Goal: Task Accomplishment & Management: Manage account settings

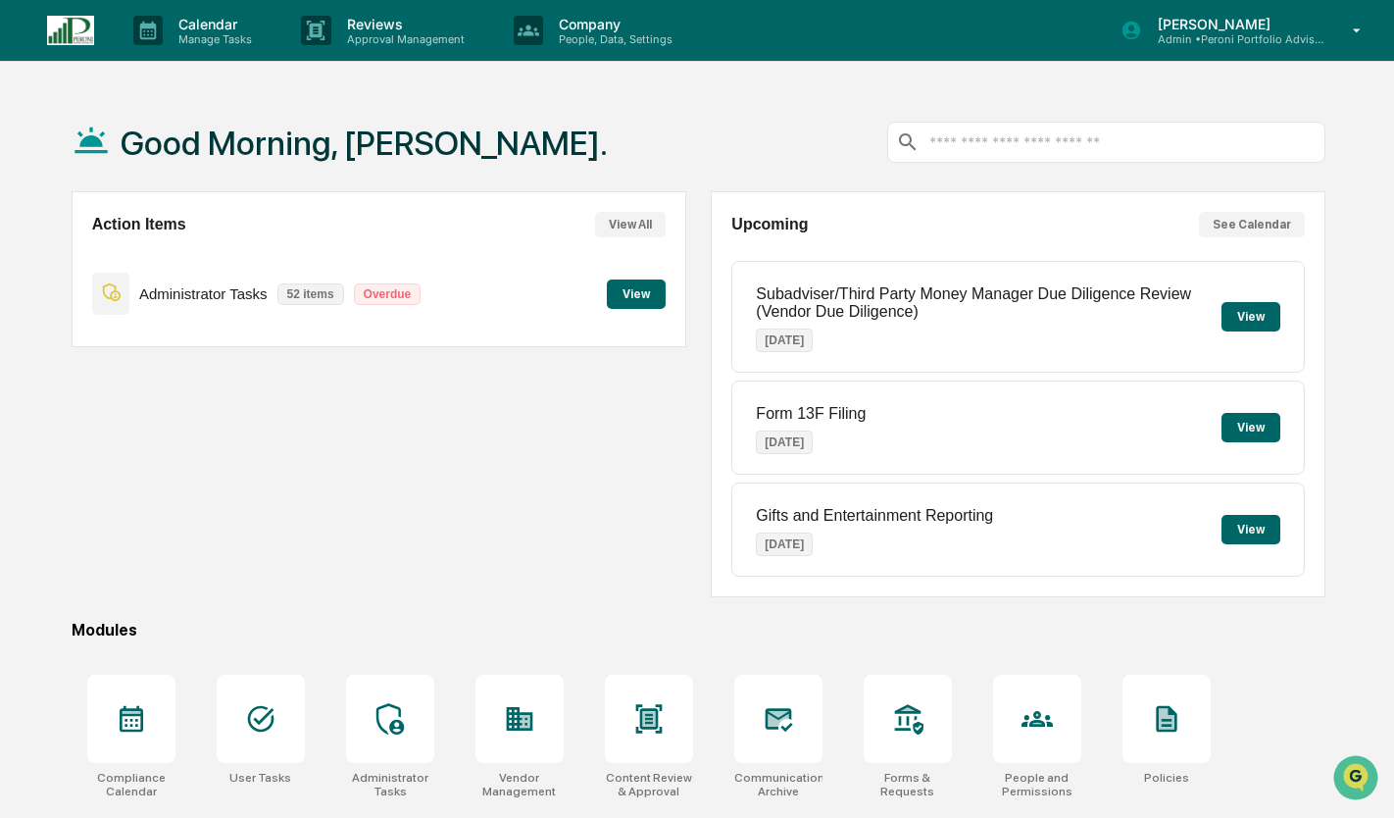
click at [235, 36] on p "Manage Tasks" at bounding box center [212, 39] width 99 height 14
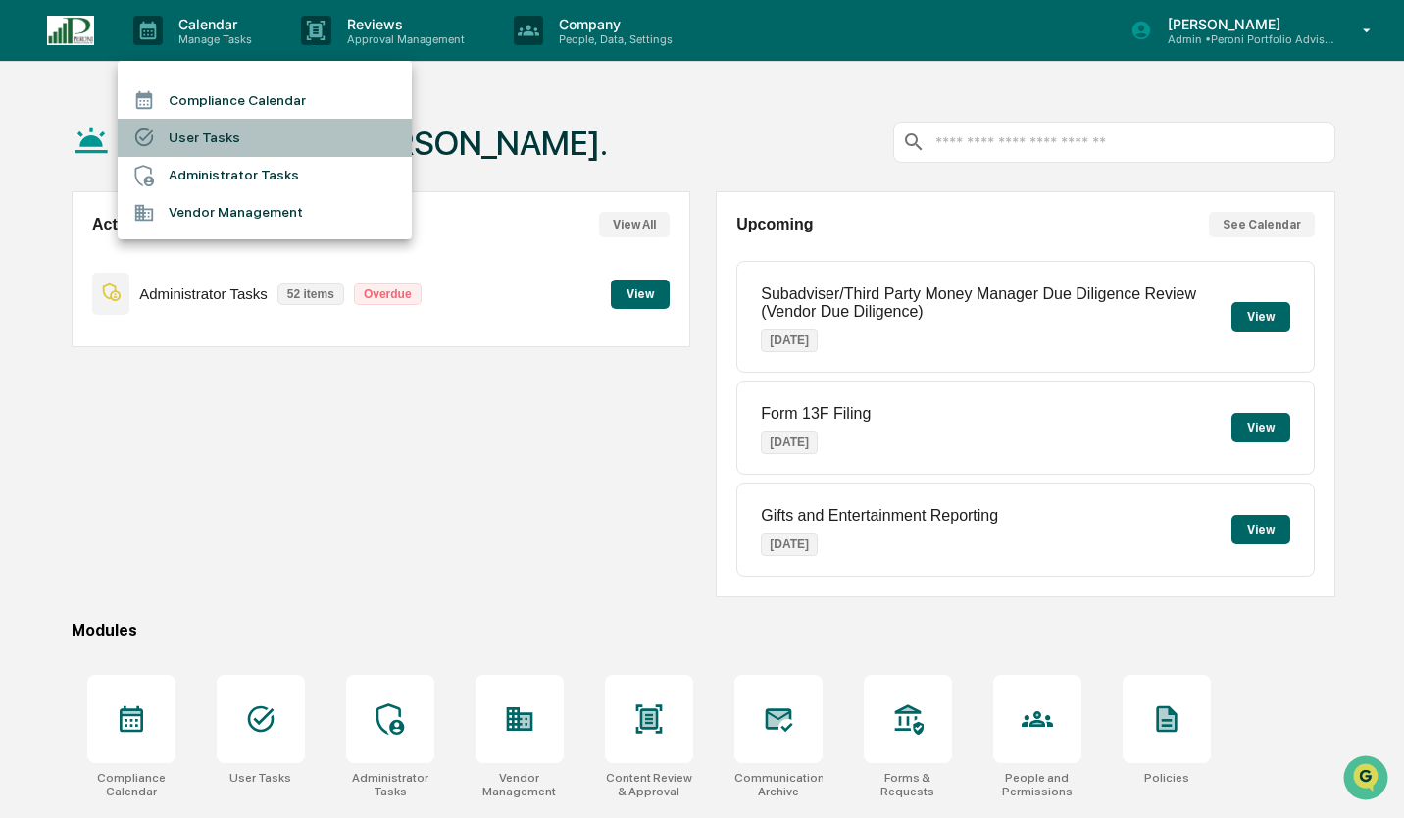
click at [239, 142] on li "User Tasks" at bounding box center [265, 137] width 294 height 37
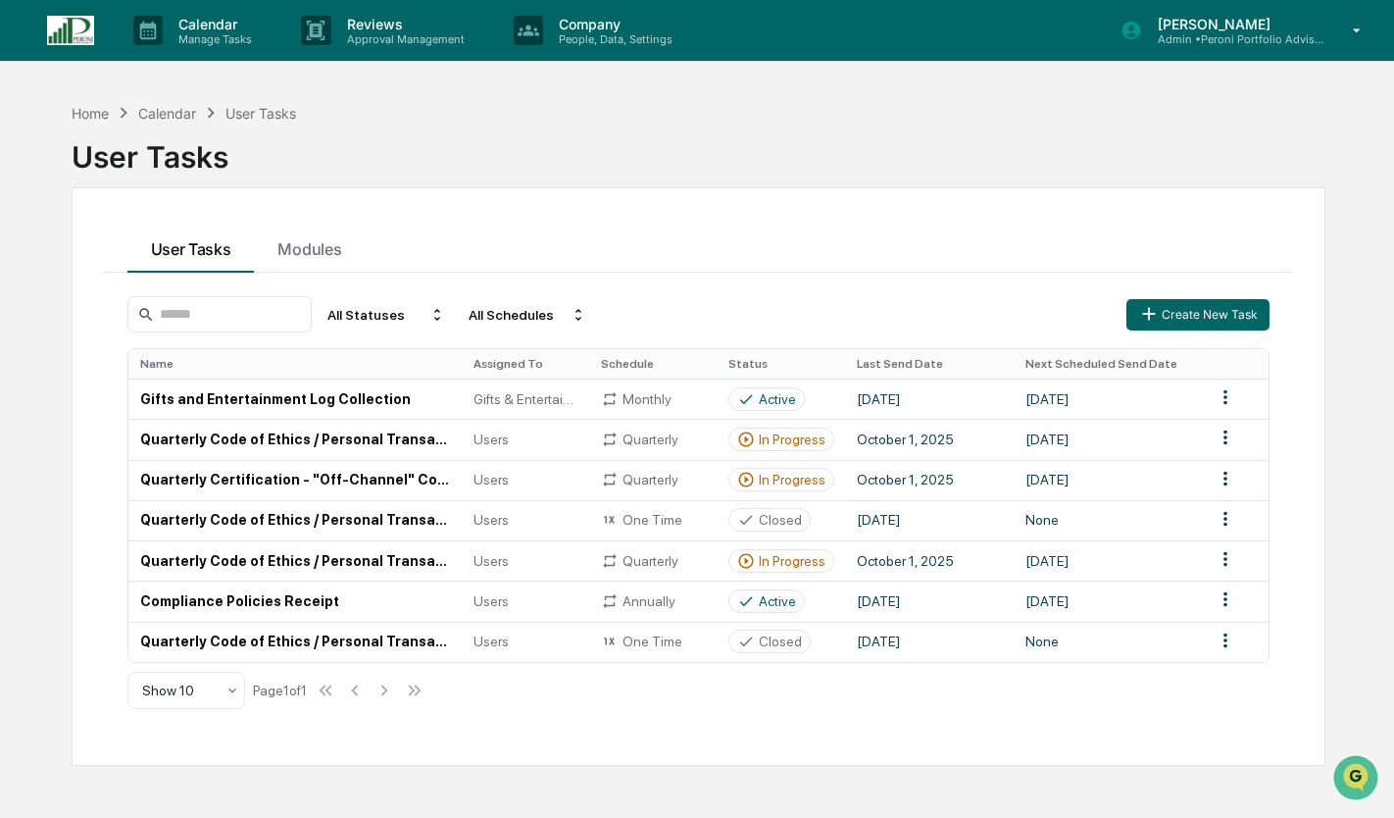
click at [400, 433] on td "Quarterly Code of Ethics / Personal Transaction Attestations" at bounding box center [294, 439] width 333 height 40
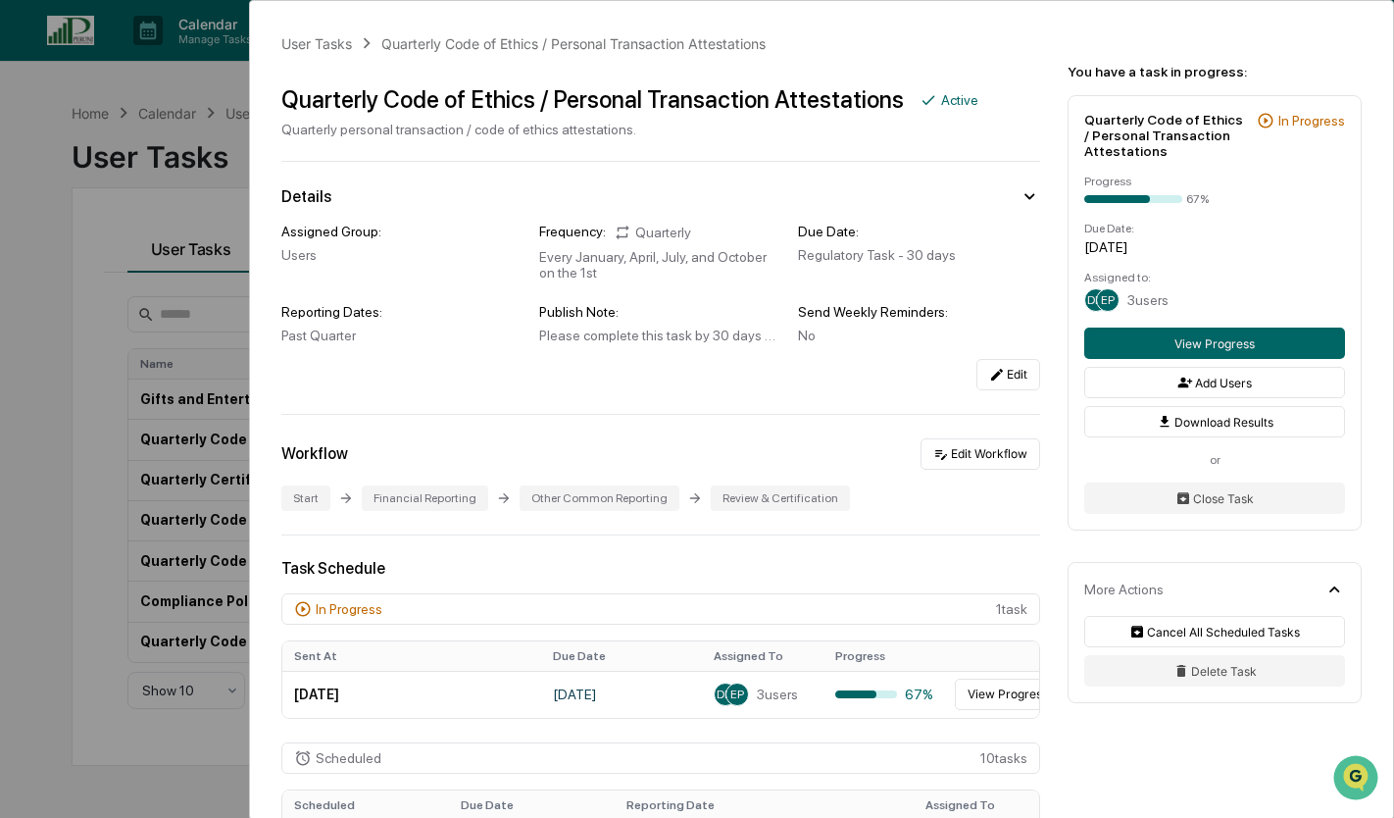
click at [1018, 710] on button "View Progress" at bounding box center [1008, 694] width 106 height 31
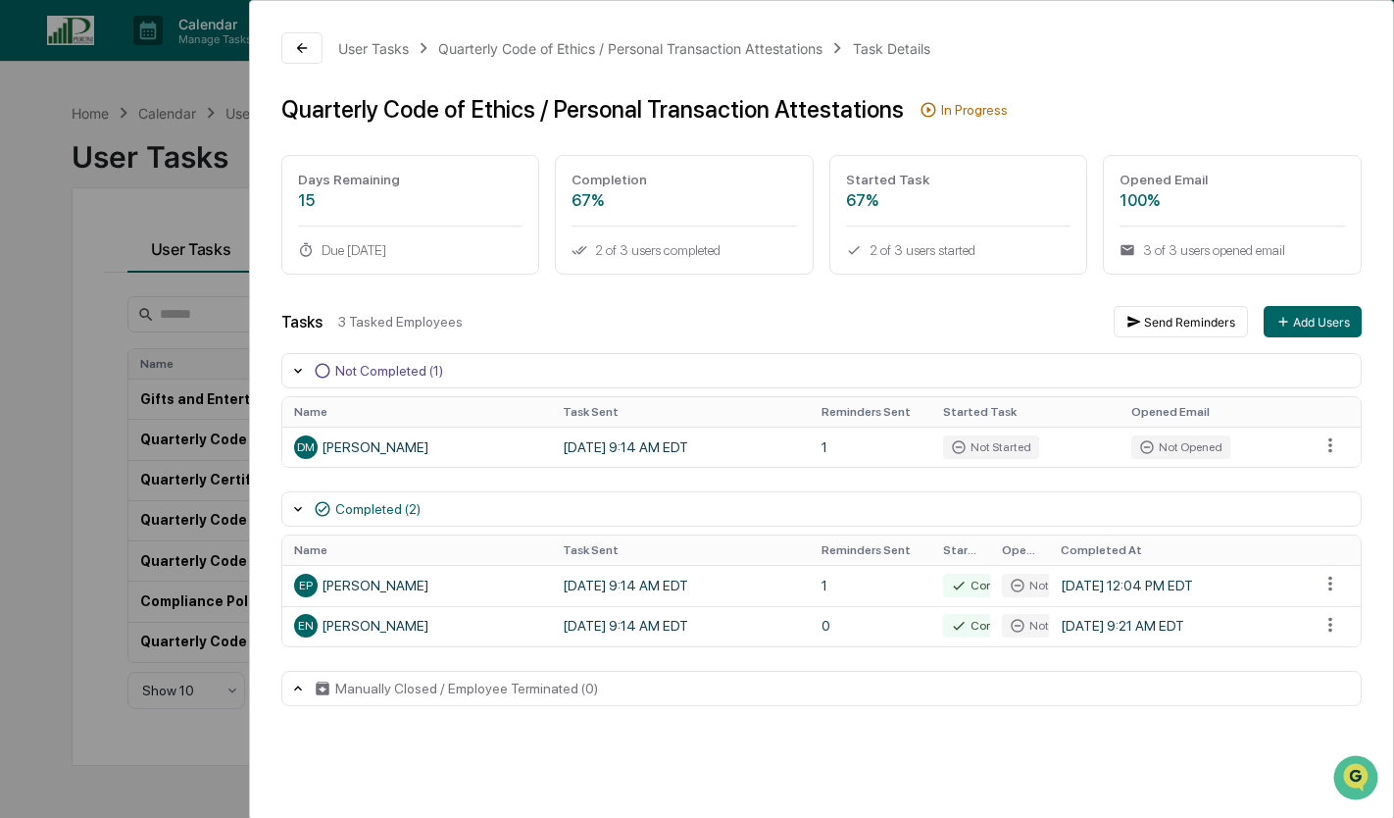
click at [0, 493] on html "Calendar Manage Tasks Reviews Approval Management Company People, Data, Setting…" at bounding box center [697, 409] width 1394 height 818
click at [48, 492] on div "User Tasks Quarterly Code of Ethics / Personal Transaction Attestations Task De…" at bounding box center [697, 409] width 1394 height 818
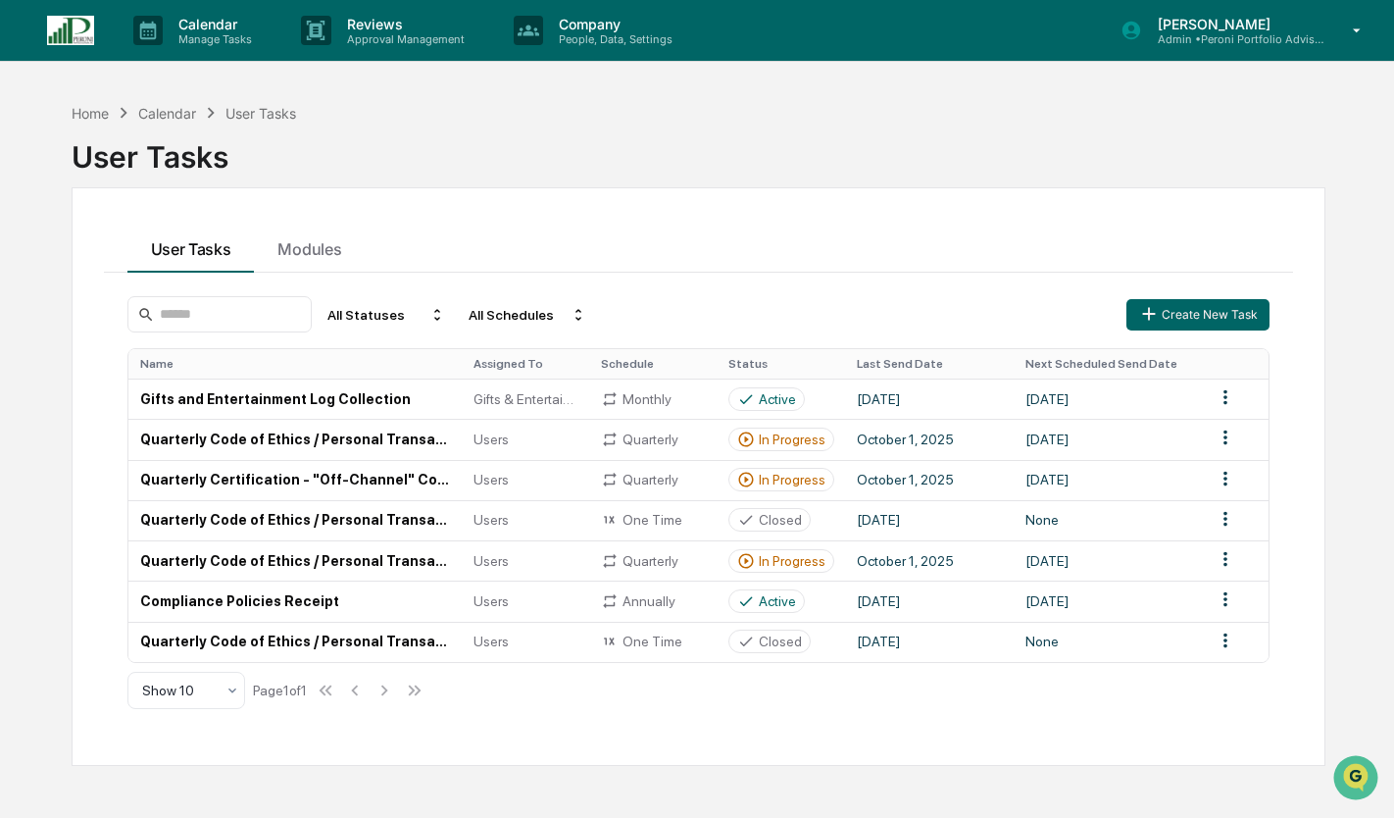
click at [328, 558] on td "Quarterly Code of Ethics / Personal Transaction Attestations" at bounding box center [294, 560] width 333 height 40
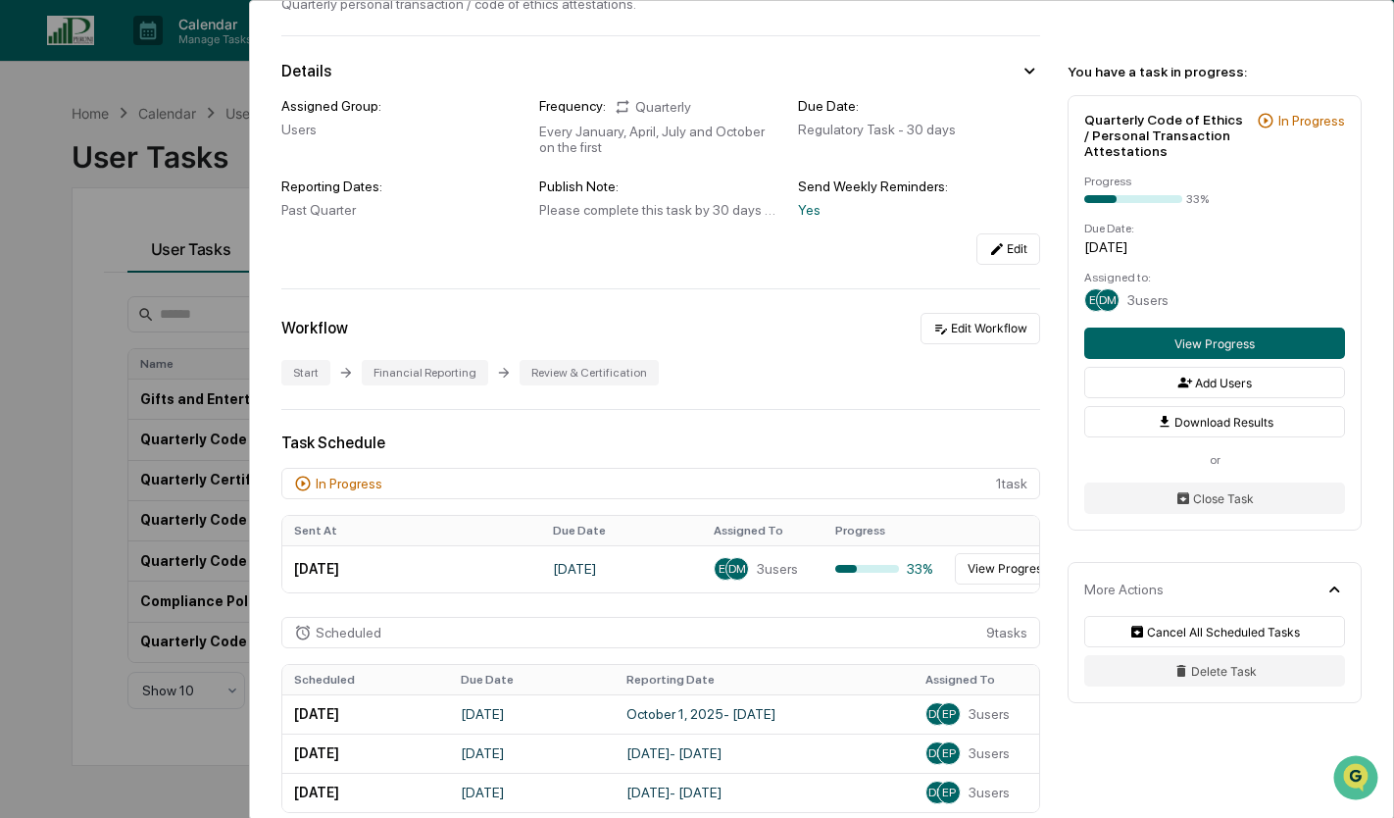
scroll to position [216, 0]
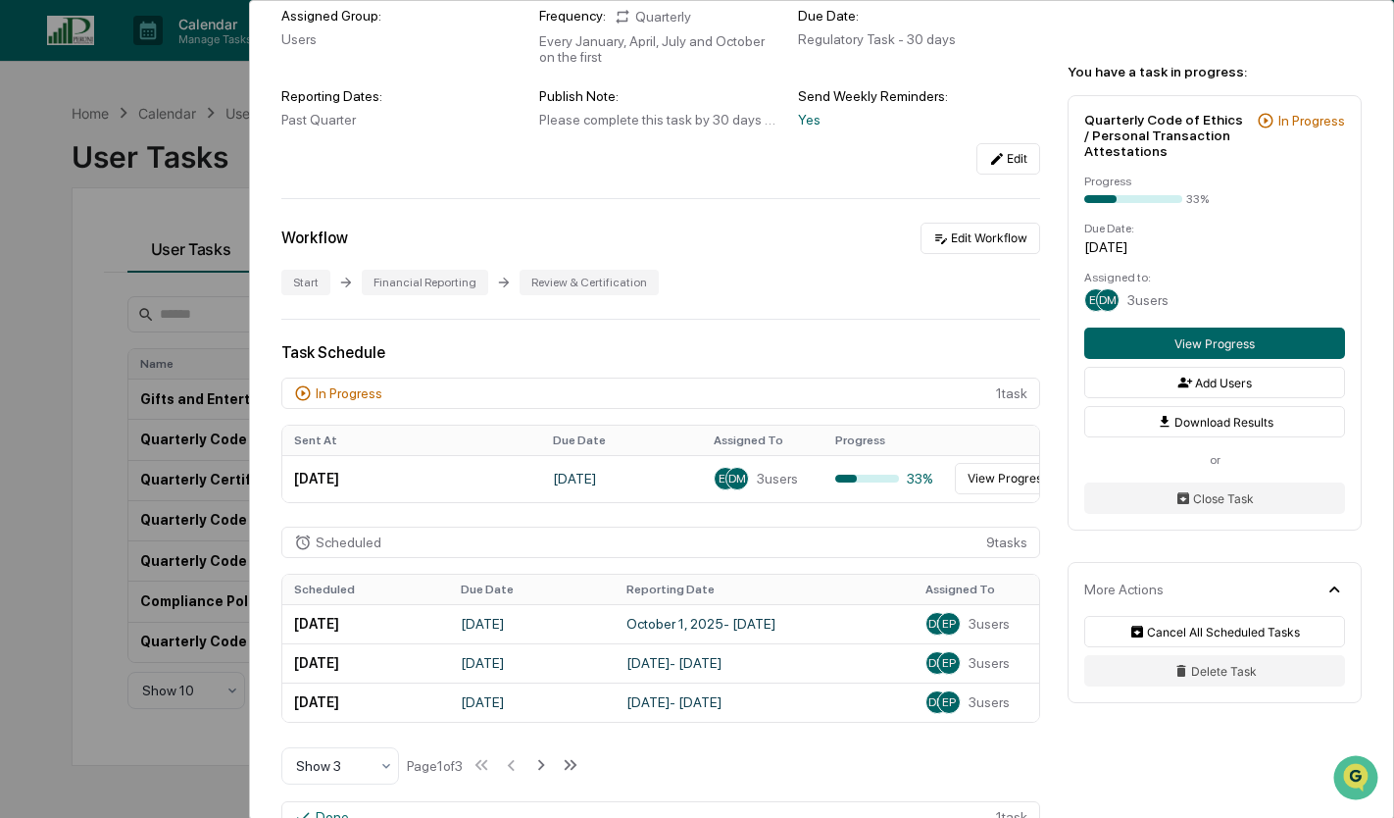
click at [1008, 492] on button "View Progress" at bounding box center [1008, 478] width 106 height 31
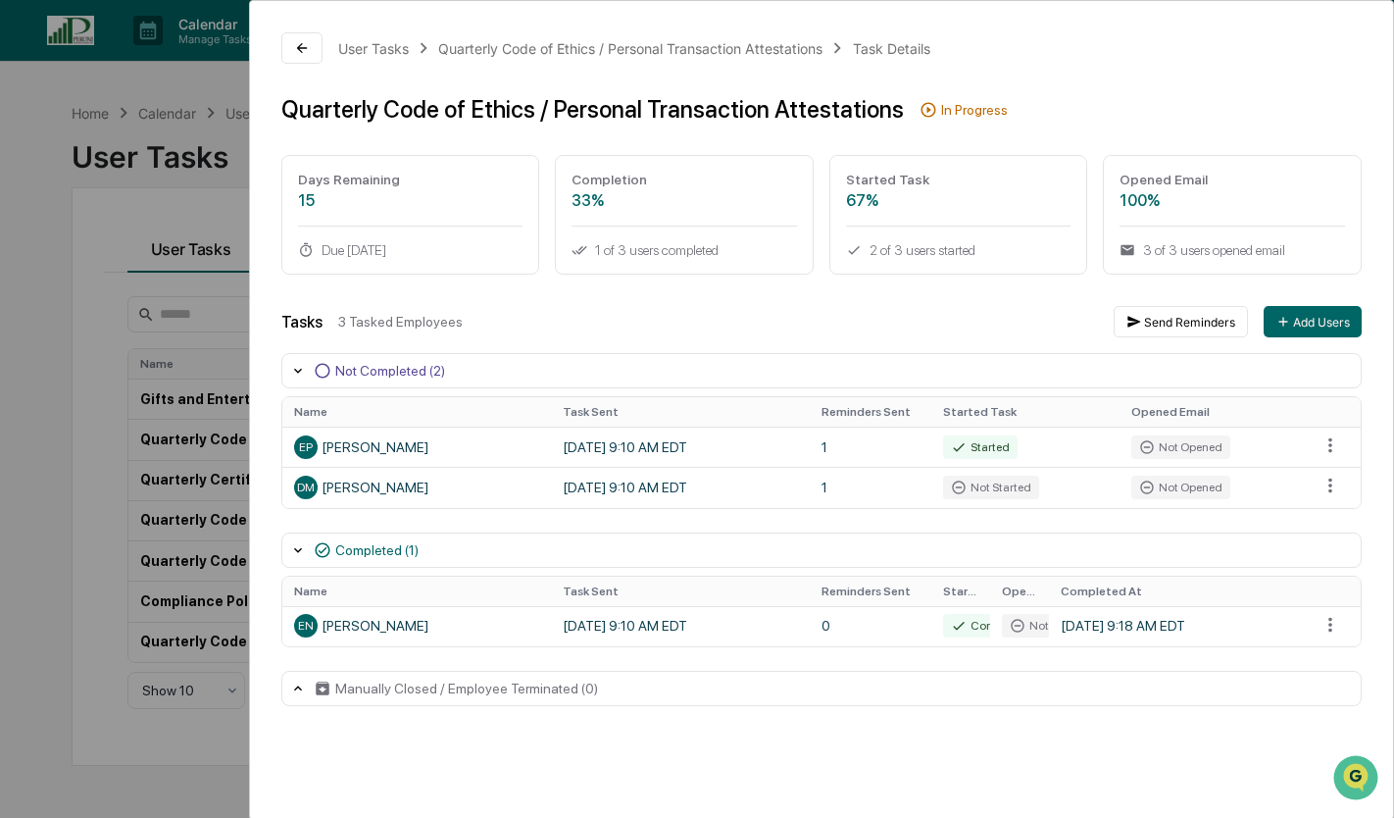
click at [1338, 451] on html "Calendar Manage Tasks Reviews Approval Management Company People, Data, Setting…" at bounding box center [697, 409] width 1394 height 818
click at [1329, 487] on div "Close Task" at bounding box center [1330, 483] width 148 height 31
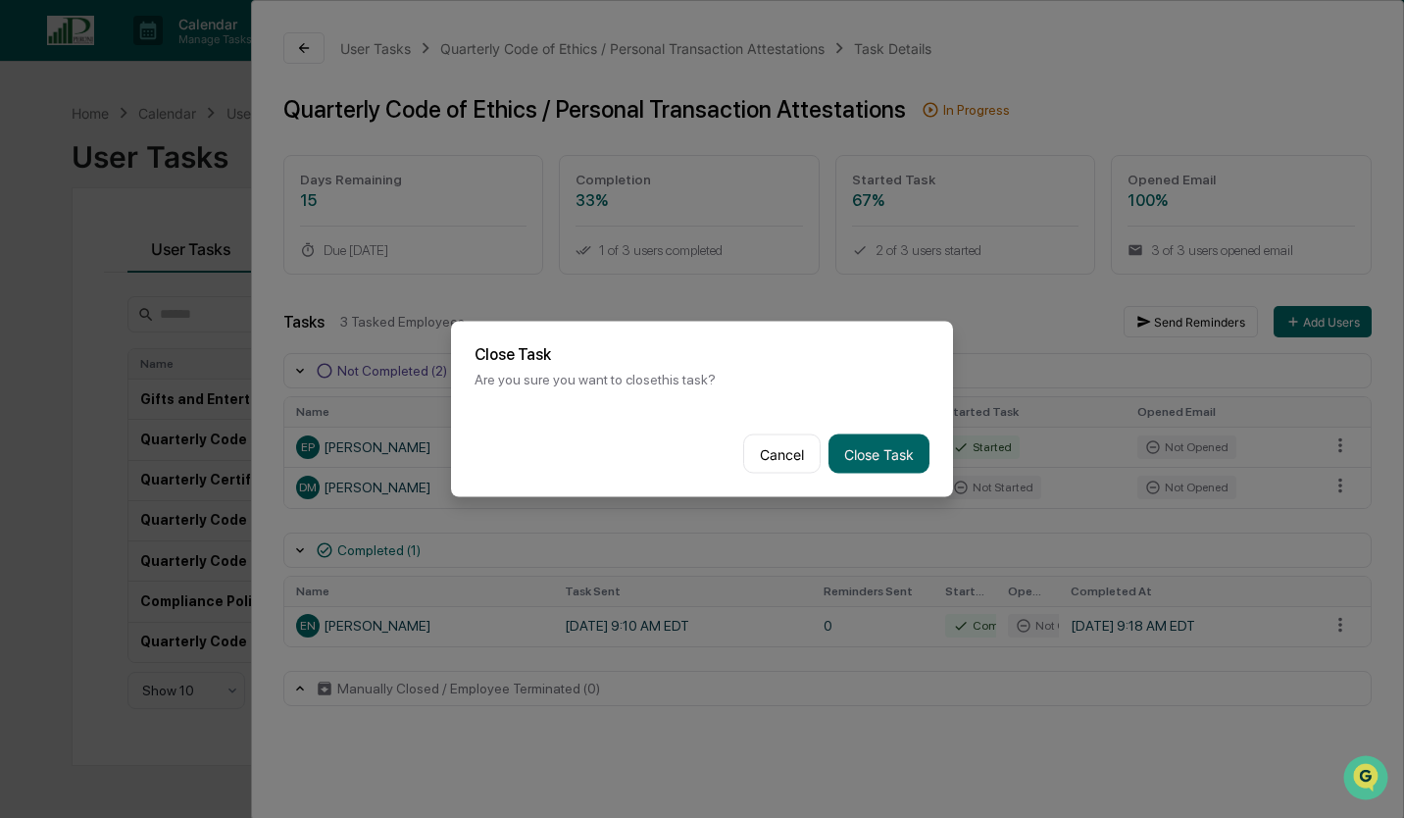
click at [864, 451] on button "Close Task" at bounding box center [879, 453] width 101 height 39
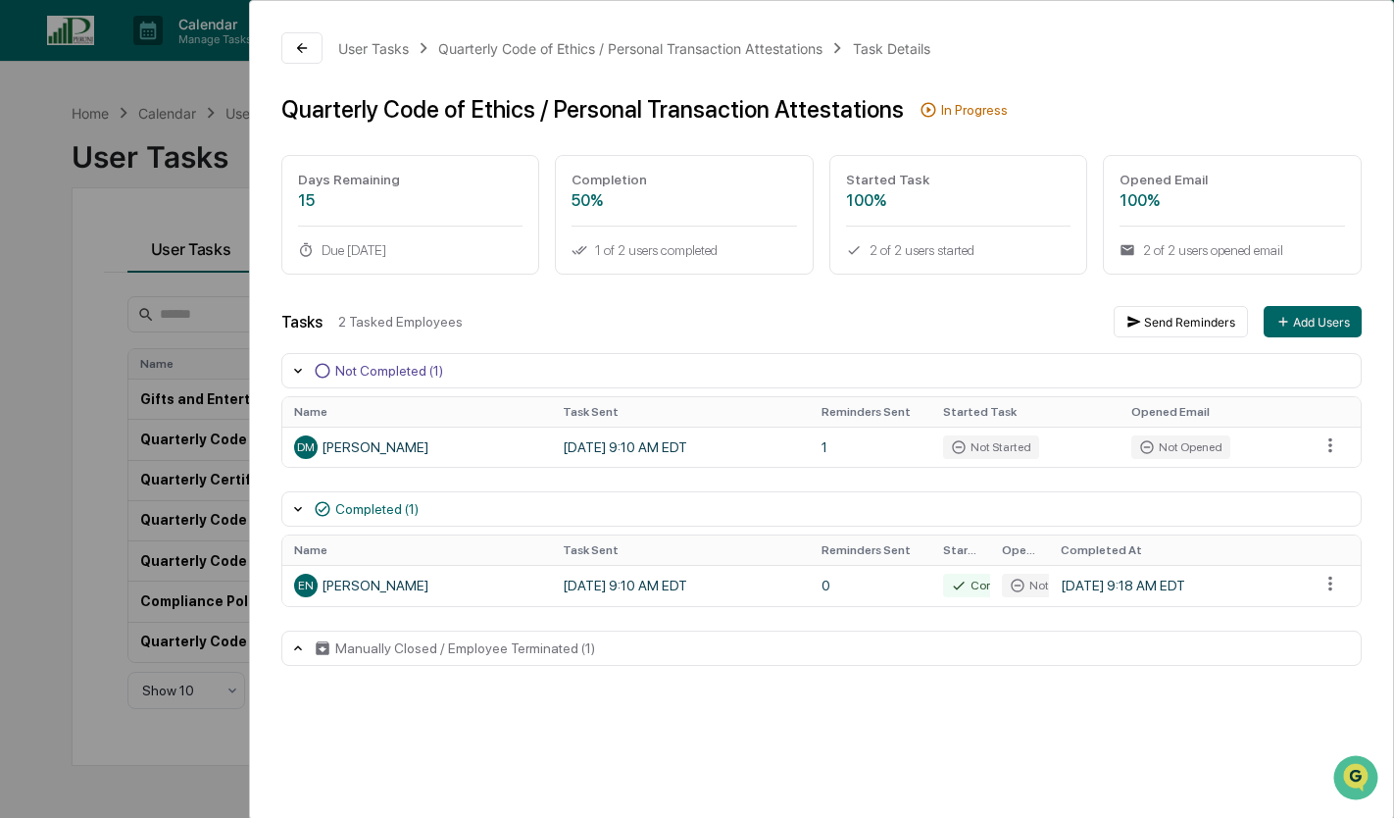
click at [1330, 451] on html "Calendar Manage Tasks Reviews Approval Management Company People, Data, Setting…" at bounding box center [697, 409] width 1394 height 818
click at [1315, 475] on div "Close Task" at bounding box center [1330, 483] width 148 height 31
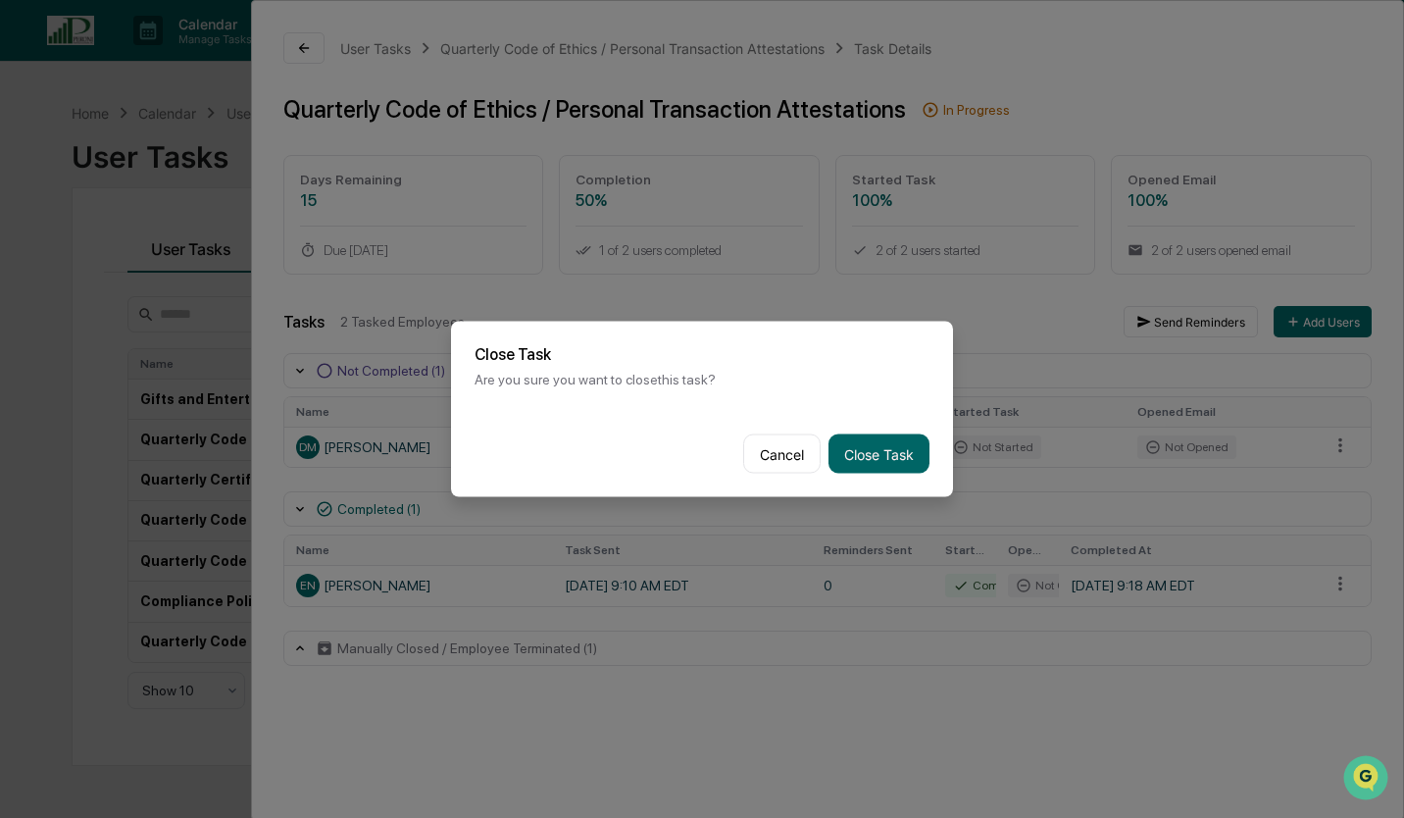
click at [857, 455] on button "Close Task" at bounding box center [879, 453] width 101 height 39
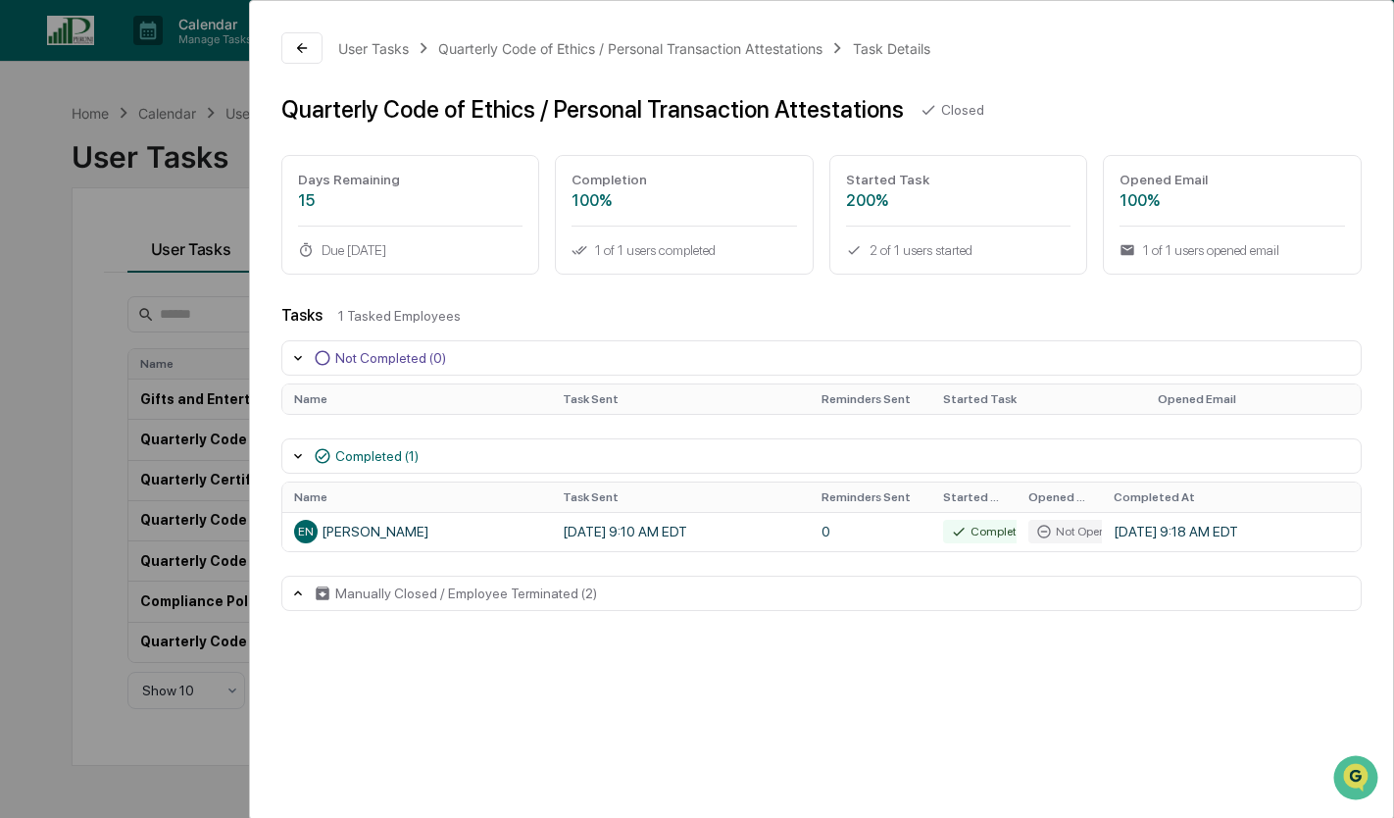
click at [1, 562] on div "User Tasks Quarterly Code of Ethics / Personal Transaction Attestations Task De…" at bounding box center [697, 409] width 1394 height 818
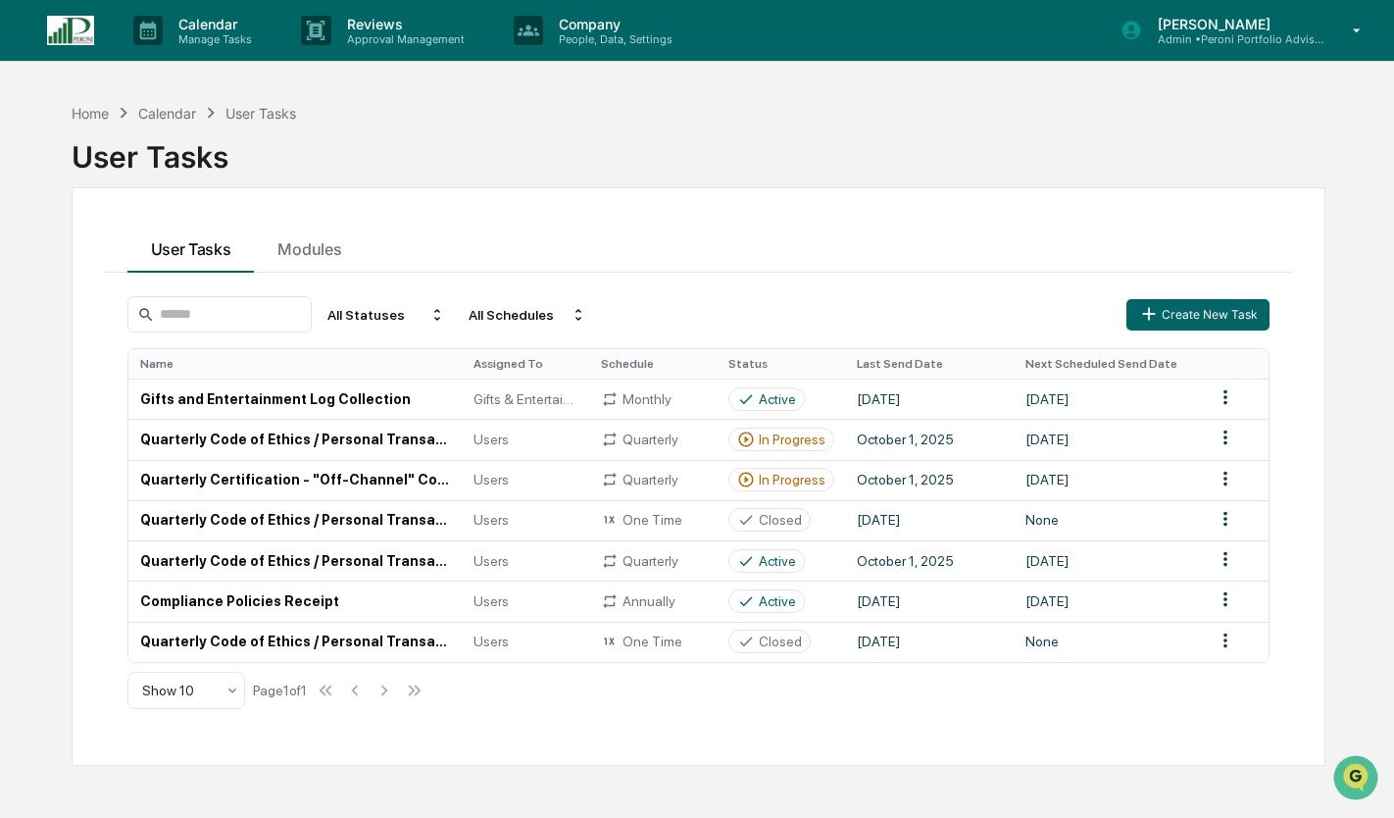
click at [1256, 38] on p "Admin • Peroni Portfolio Advisors" at bounding box center [1233, 39] width 182 height 14
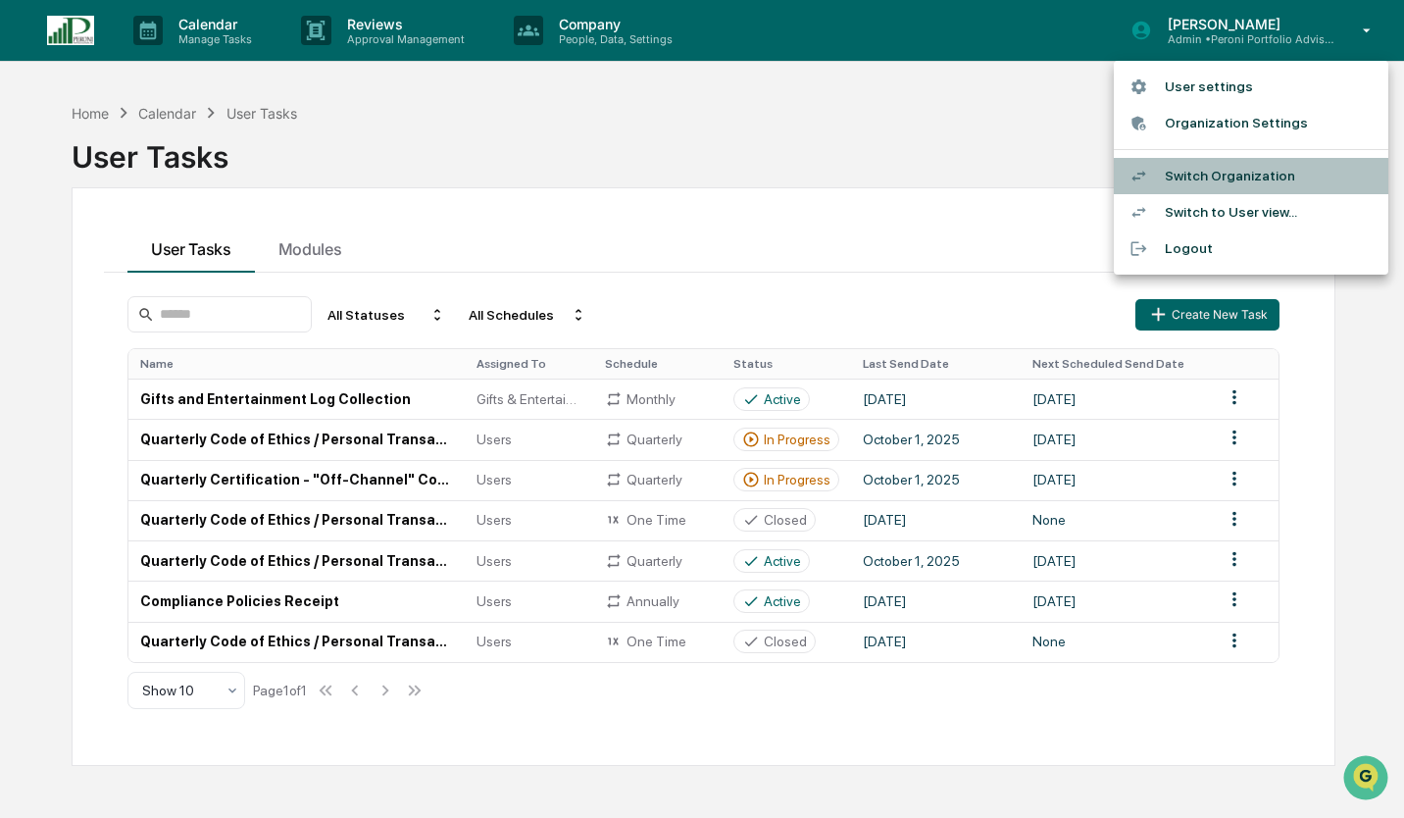
click at [1221, 171] on li "Switch Organization" at bounding box center [1251, 176] width 275 height 36
